Goal: Transaction & Acquisition: Subscribe to service/newsletter

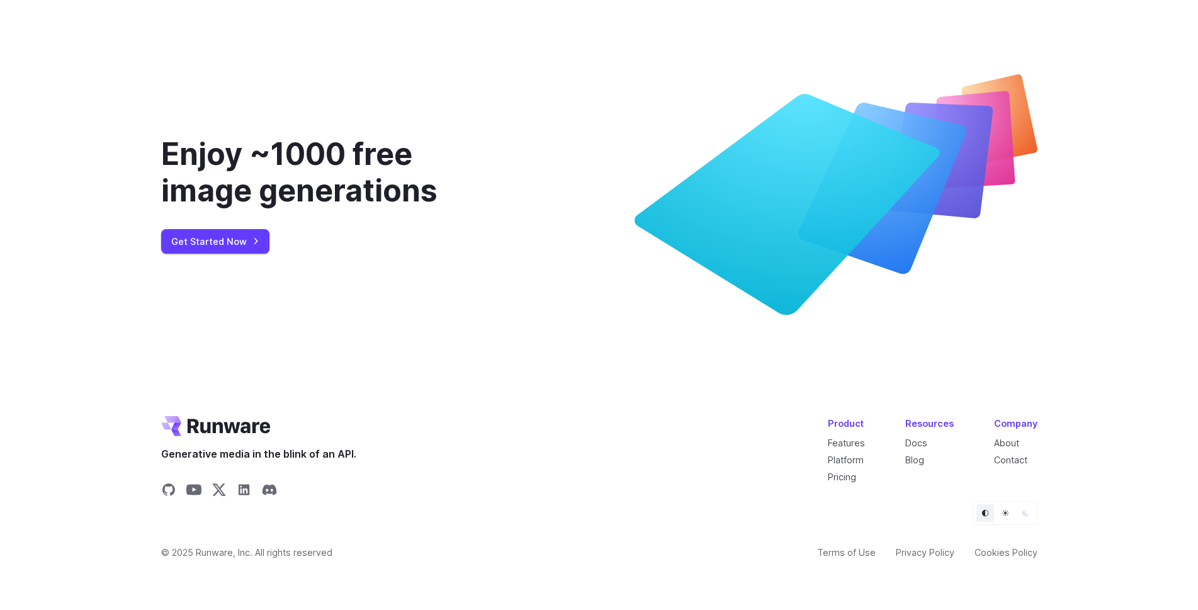
scroll to position [4799, 0]
click at [844, 478] on link "Pricing" at bounding box center [842, 477] width 28 height 11
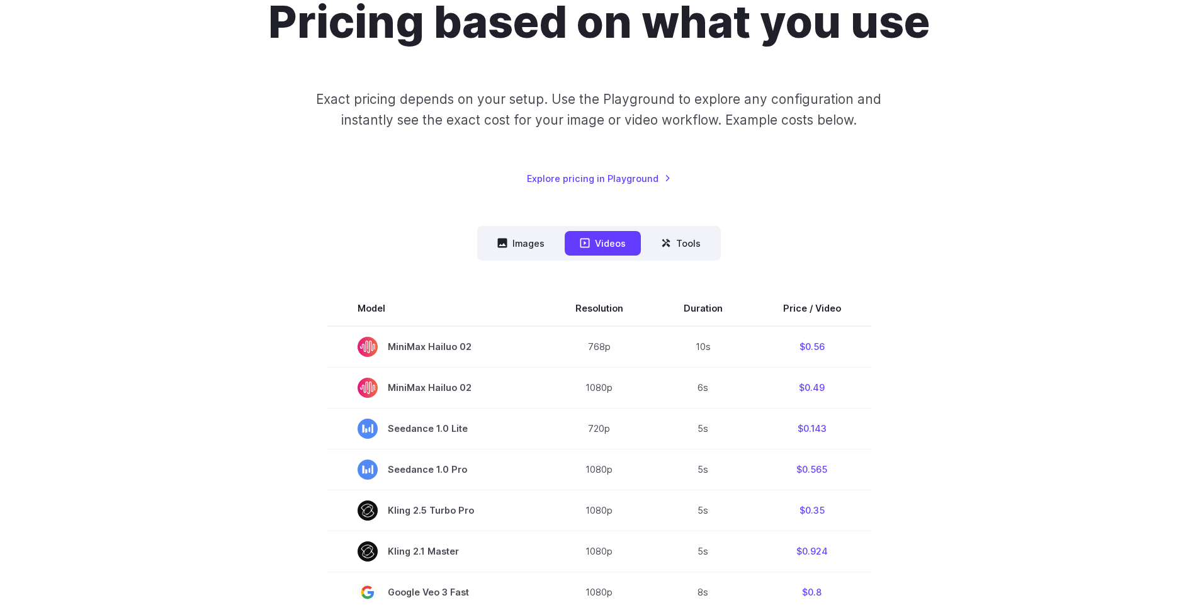
scroll to position [126, 0]
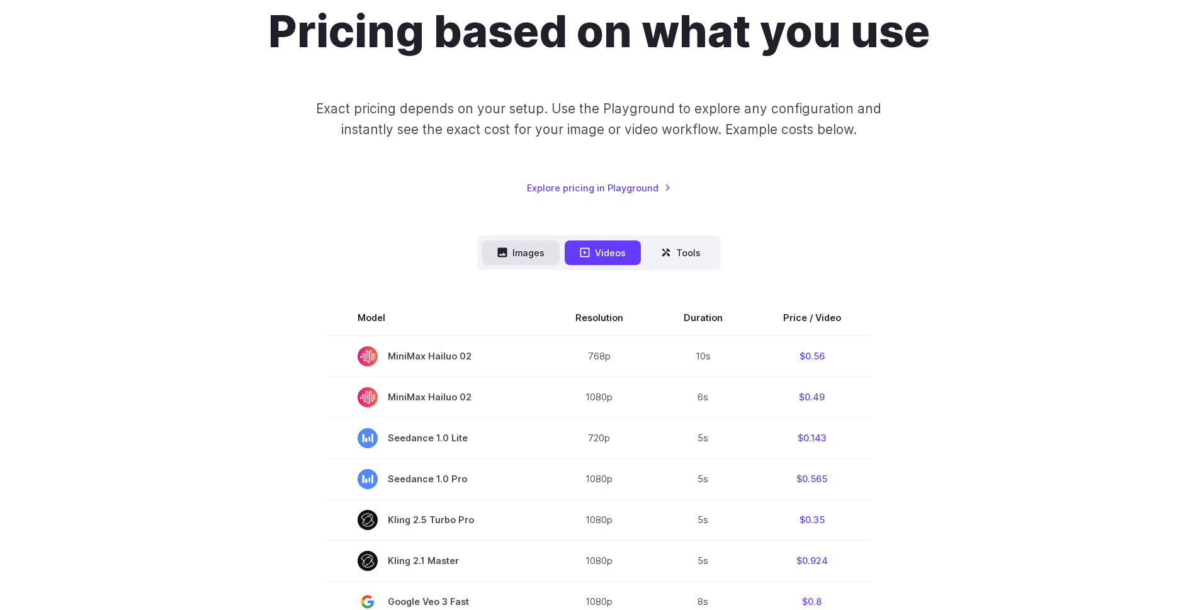
click at [524, 257] on button "Images" at bounding box center [520, 252] width 77 height 25
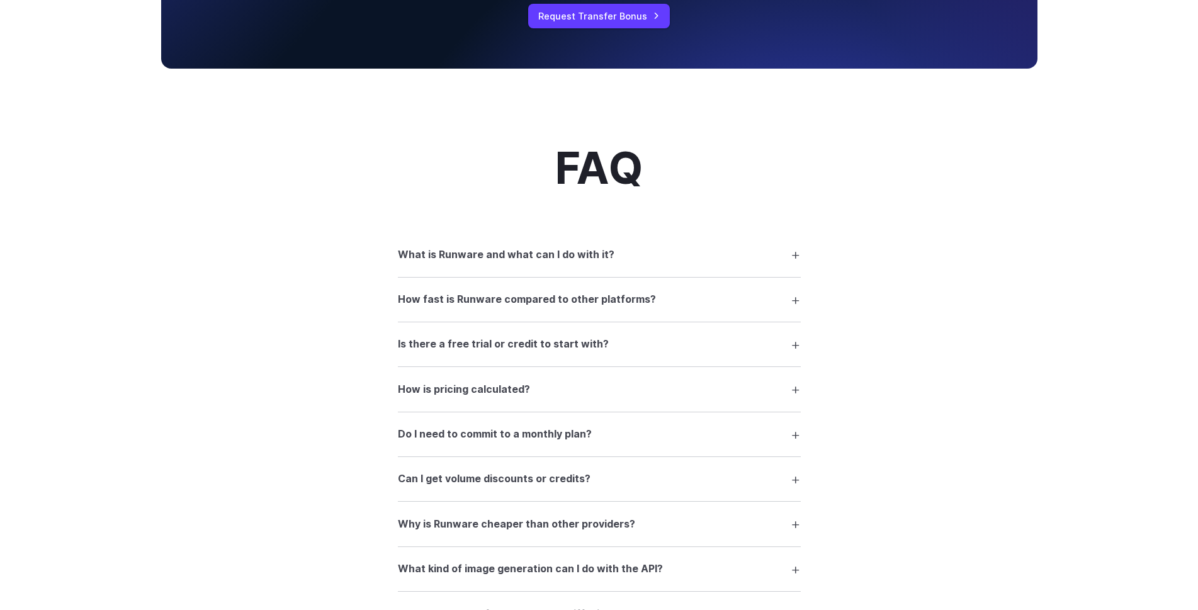
scroll to position [1574, 0]
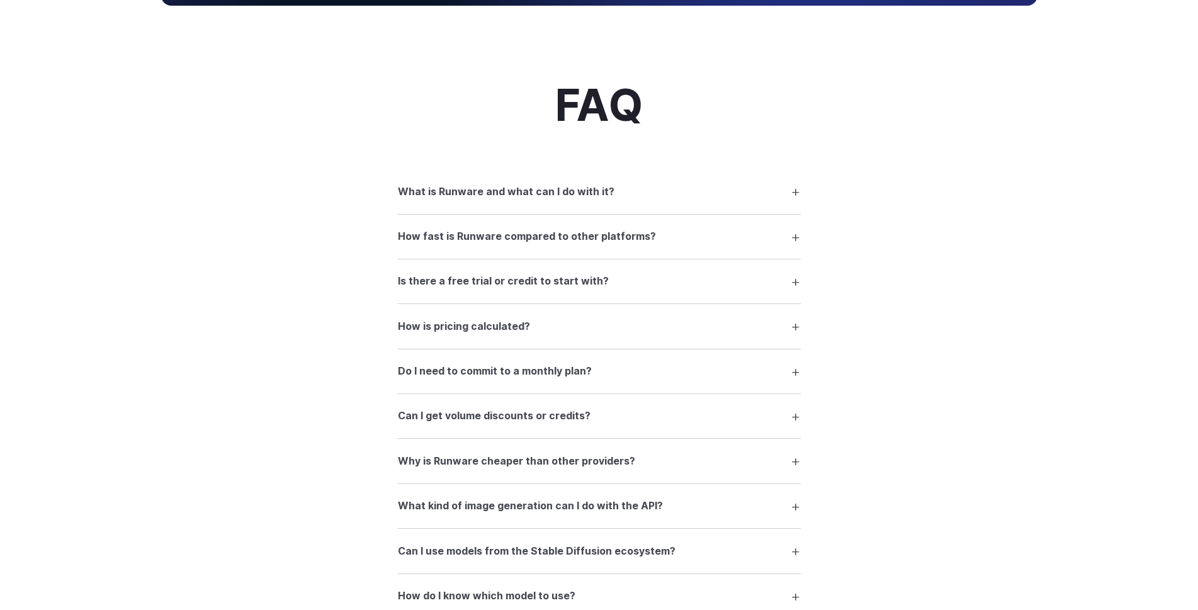
click at [584, 314] on summary "How is pricing calculated?" at bounding box center [599, 326] width 403 height 24
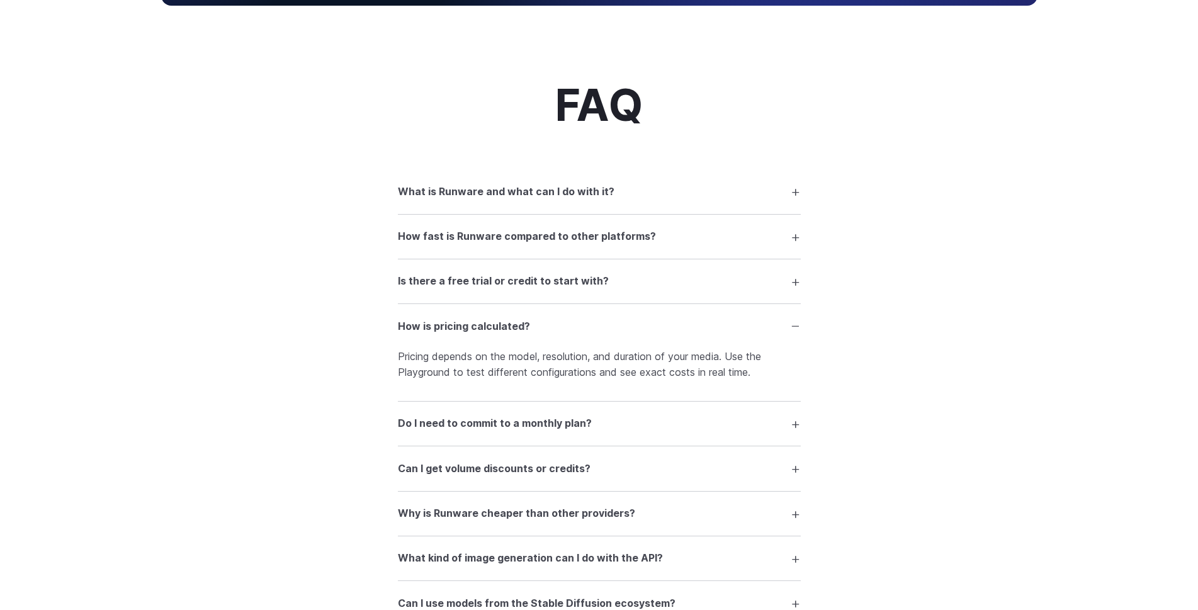
click at [635, 412] on summary "Do I need to commit to a monthly plan?" at bounding box center [599, 424] width 403 height 24
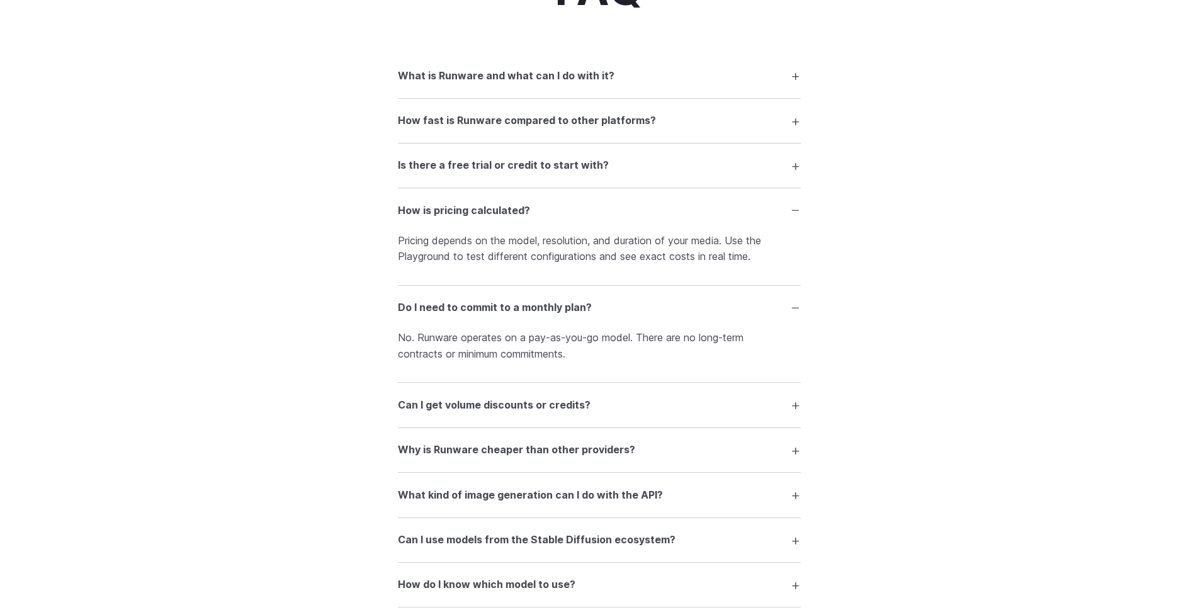
scroll to position [1700, 0]
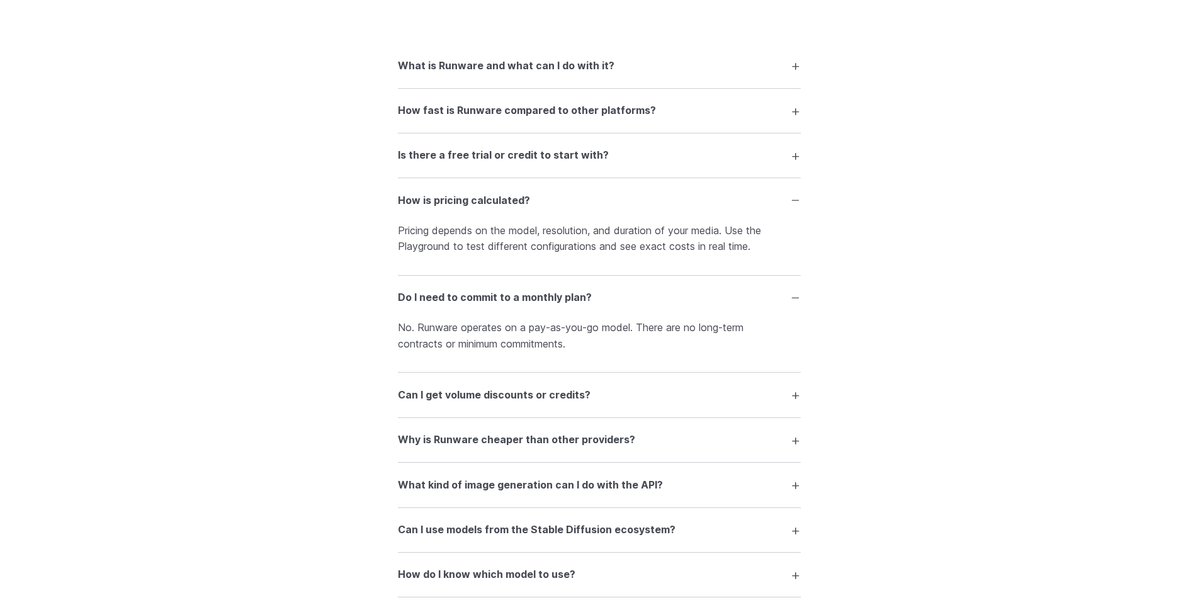
click at [633, 383] on summary "Can I get volume discounts or credits?" at bounding box center [599, 395] width 403 height 24
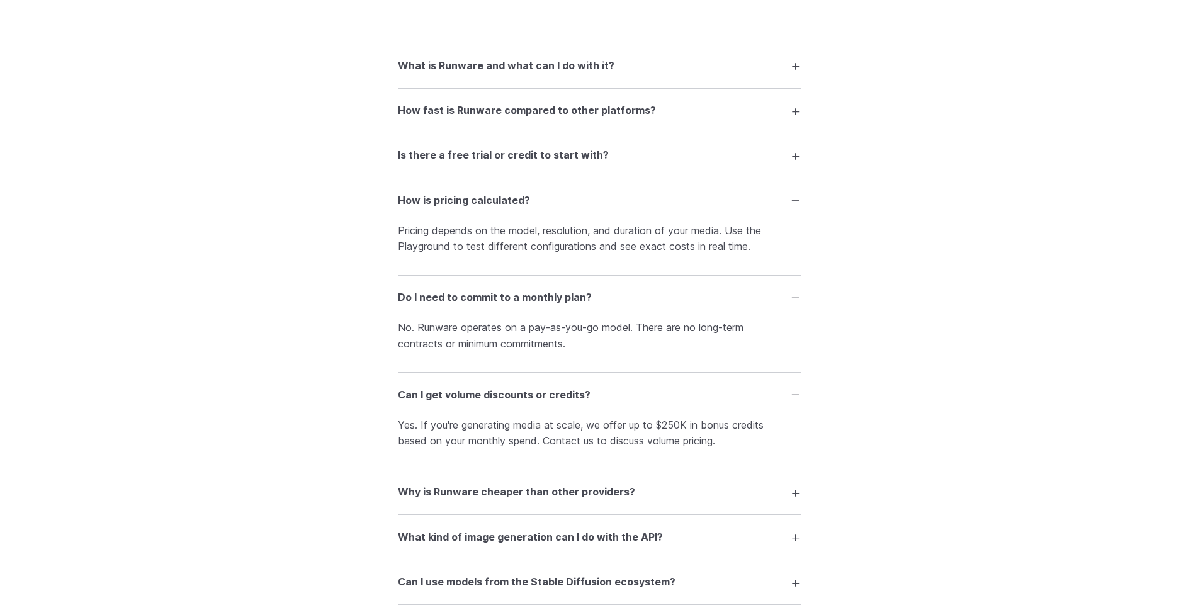
click at [633, 383] on summary "Can I get volume discounts or credits?" at bounding box center [599, 395] width 403 height 24
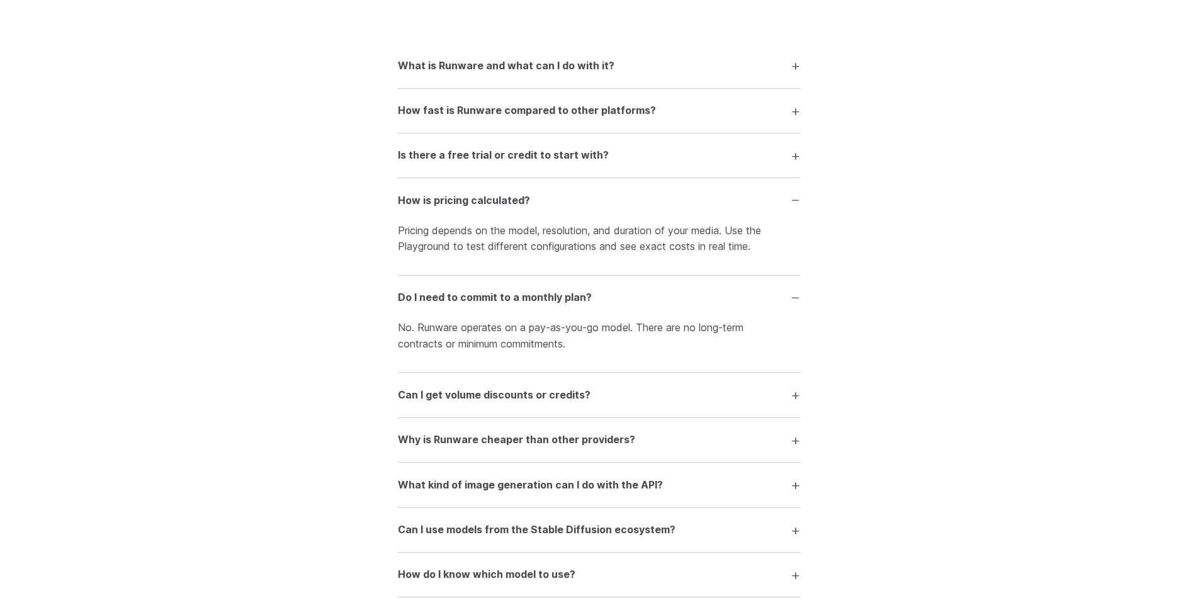
click at [660, 428] on summary "Why is Runware cheaper than other providers?" at bounding box center [599, 440] width 403 height 24
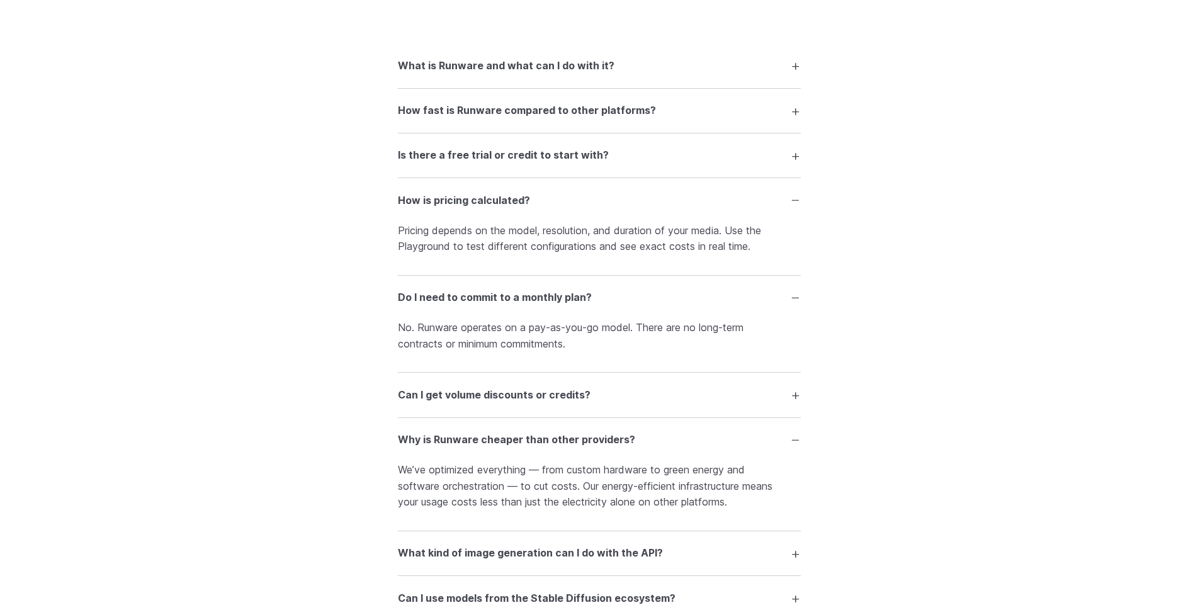
click at [319, 435] on div "FAQ What is Runware and what can I do with it? Runware is a high-performance AI…" at bounding box center [599, 558] width 907 height 1206
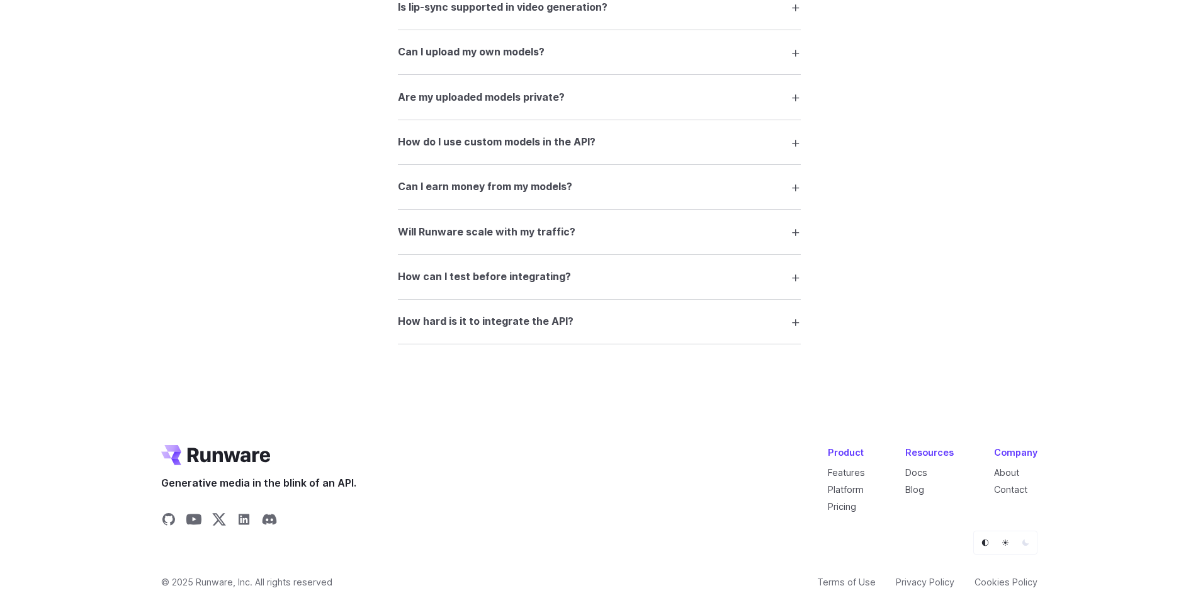
scroll to position [2518, 0]
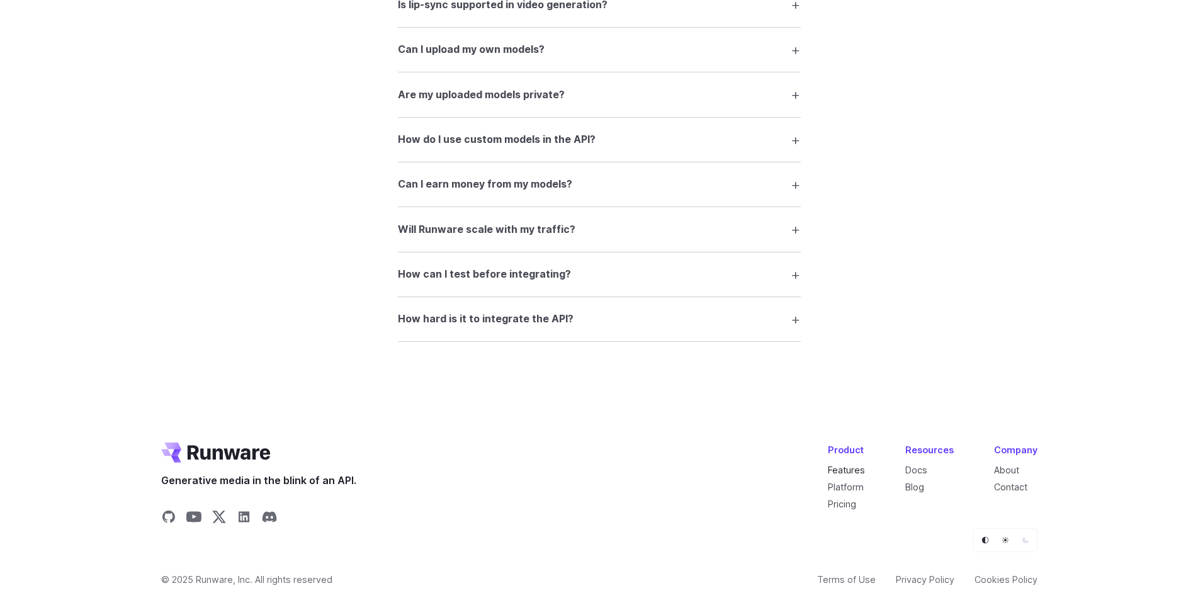
click at [851, 465] on link "Features" at bounding box center [846, 470] width 37 height 11
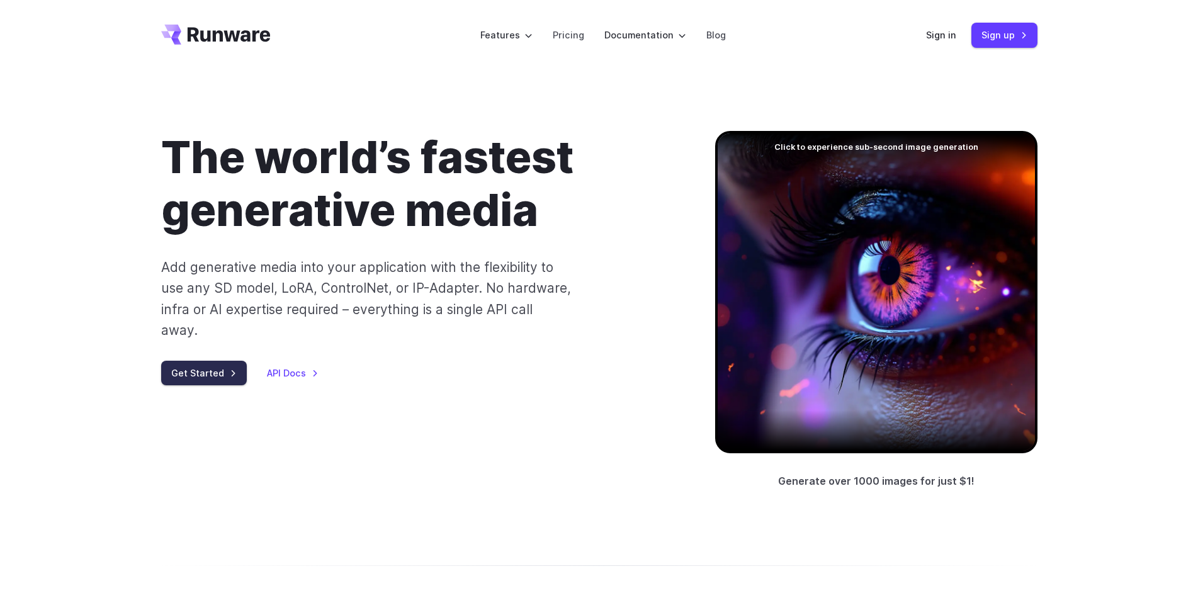
click at [191, 361] on link "Get Started" at bounding box center [204, 373] width 86 height 25
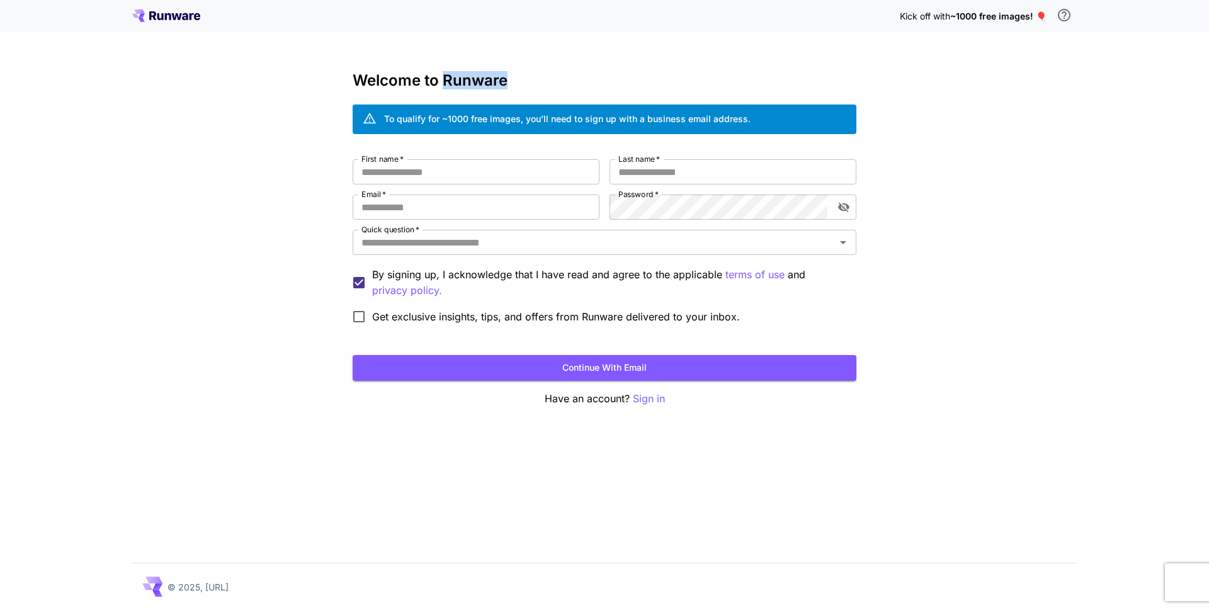
drag, startPoint x: 511, startPoint y: 84, endPoint x: 443, endPoint y: 84, distance: 68.0
click at [443, 84] on h3 "Welcome to Runware" at bounding box center [605, 81] width 504 height 18
click at [165, 17] on icon at bounding box center [168, 16] width 6 height 7
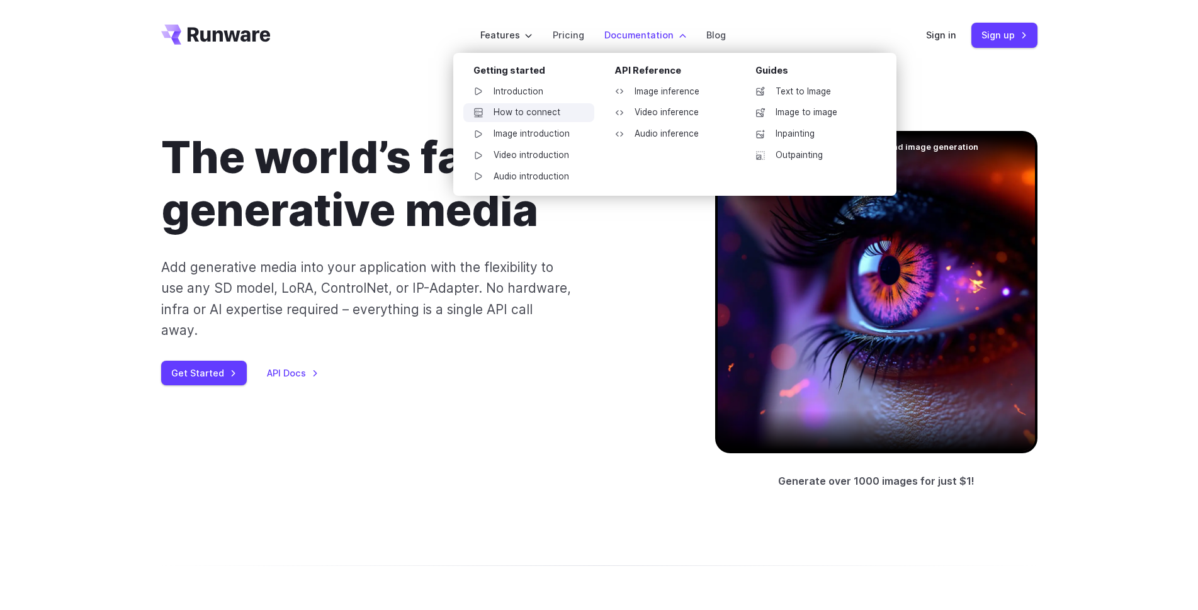
click at [502, 111] on link "How to connect" at bounding box center [528, 112] width 131 height 19
